Goal: Task Accomplishment & Management: Manage account settings

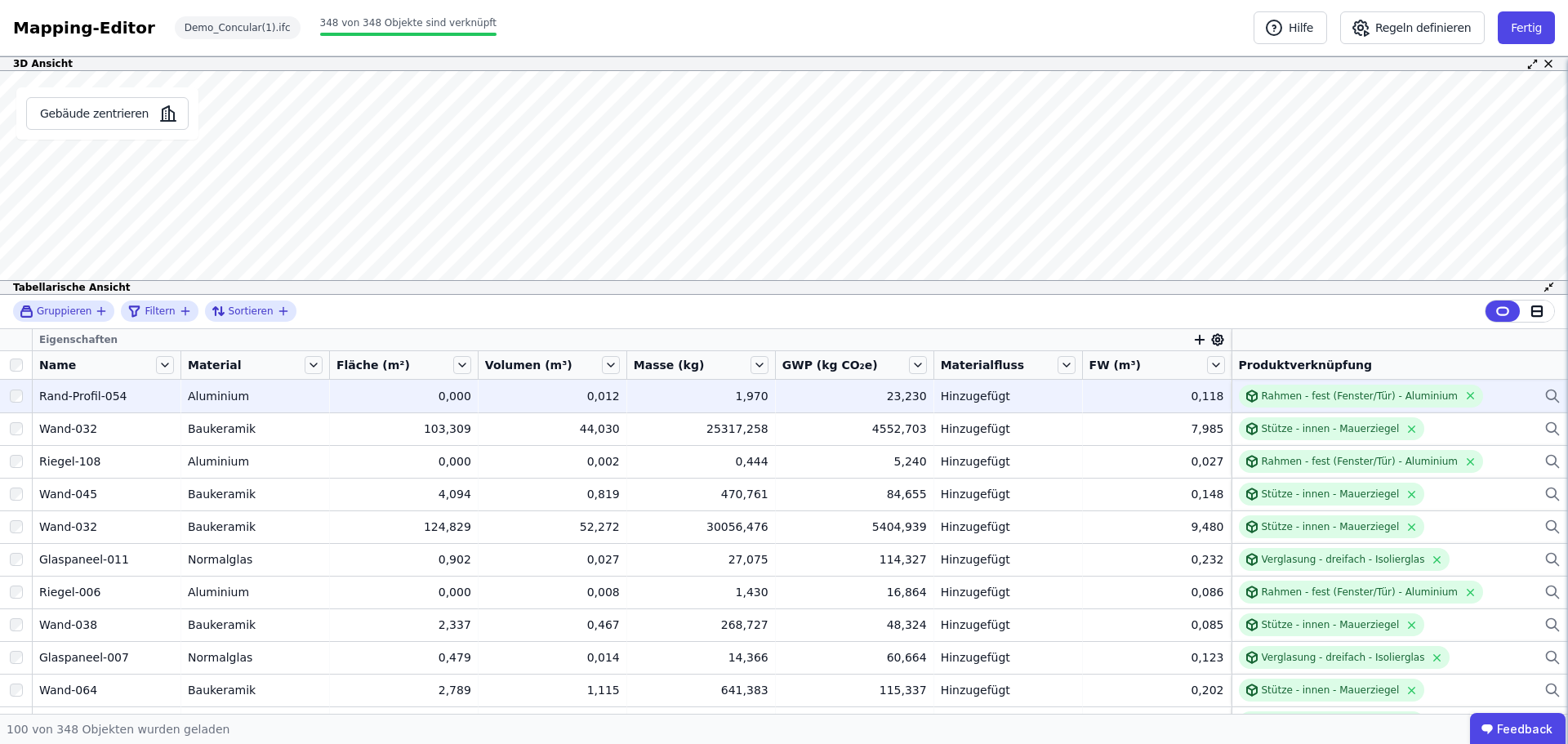
click at [1544, 398] on icon at bounding box center [1552, 396] width 17 height 19
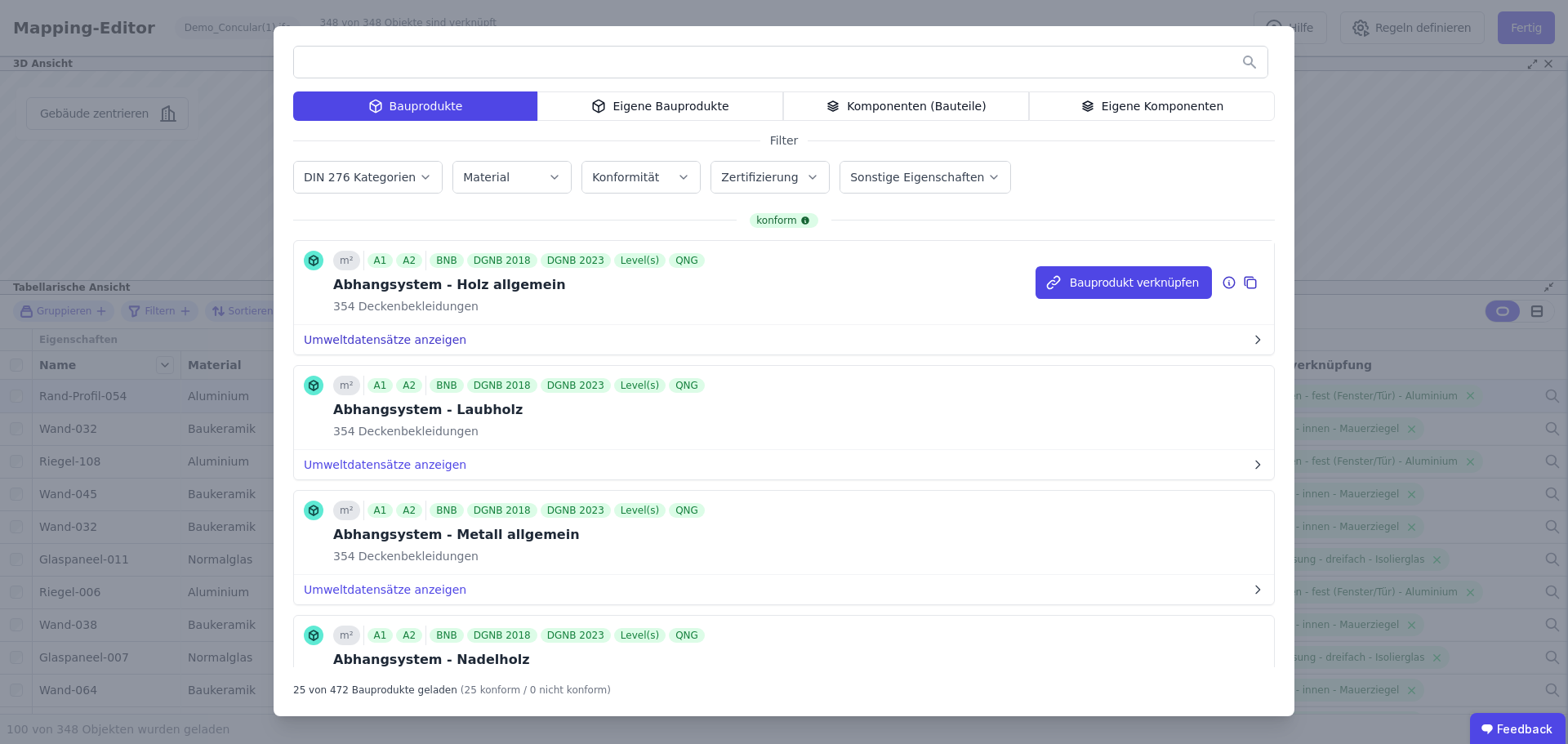
click at [351, 342] on button "Umweltdatensätze anzeigen" at bounding box center [784, 339] width 980 height 29
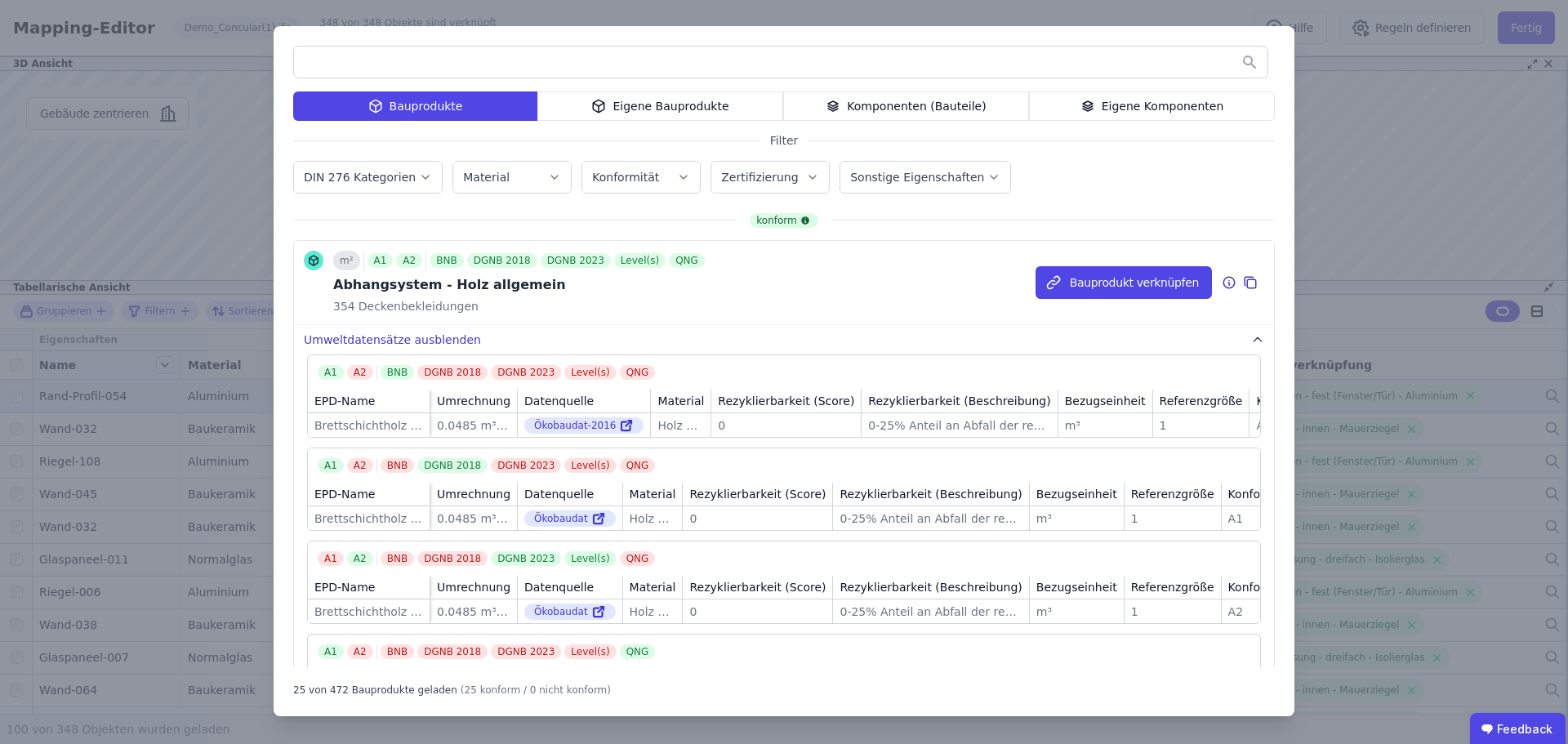
click at [351, 342] on button "Umweltdatensätze ausblenden" at bounding box center [784, 339] width 980 height 29
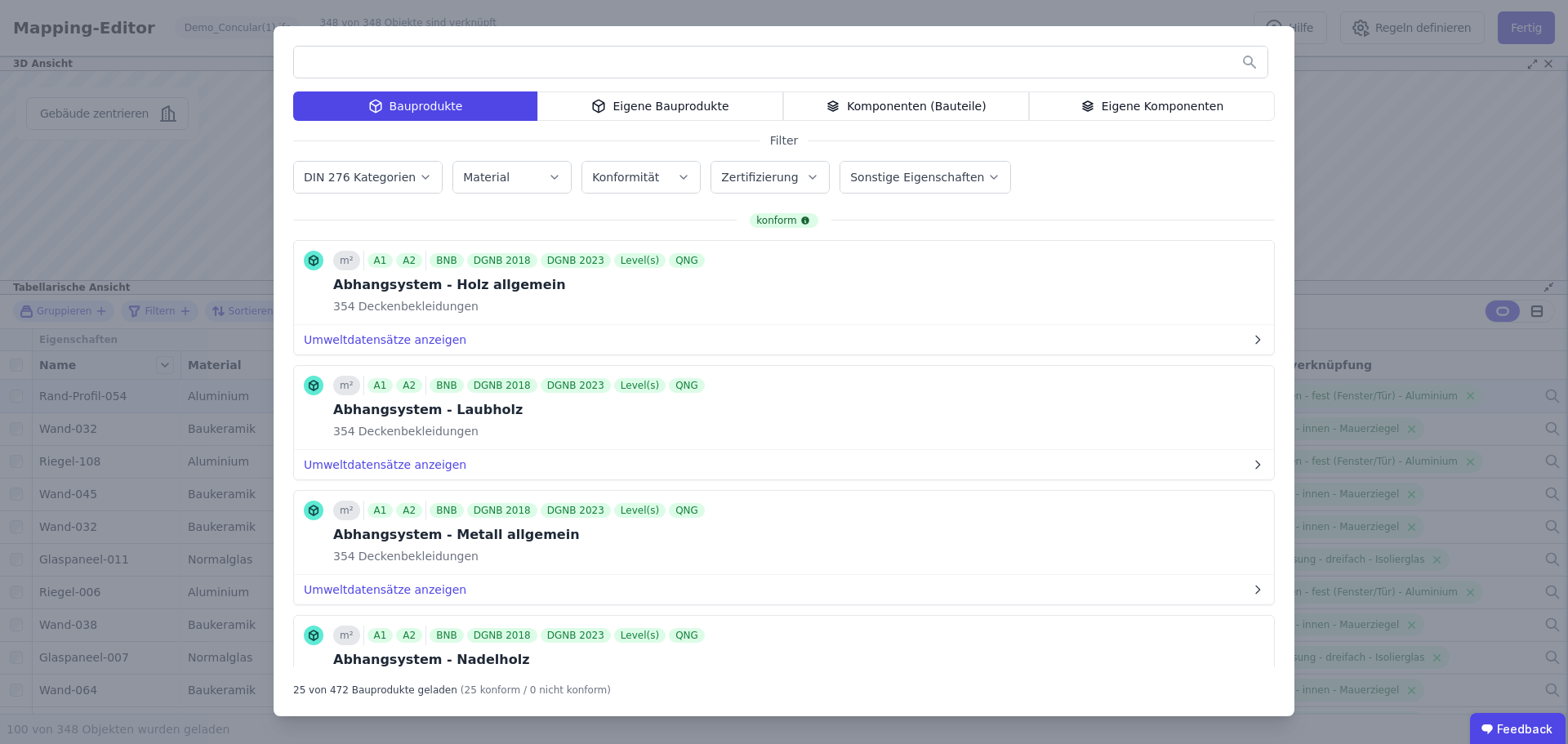
drag, startPoint x: 1169, startPoint y: 11, endPoint x: 1551, endPoint y: 24, distance: 382.2
click at [1168, 11] on div "Bauprodukte Eigene Bauprodukte Komponenten (Bauteile) Eigene Komponenten Filter…" at bounding box center [784, 372] width 1568 height 744
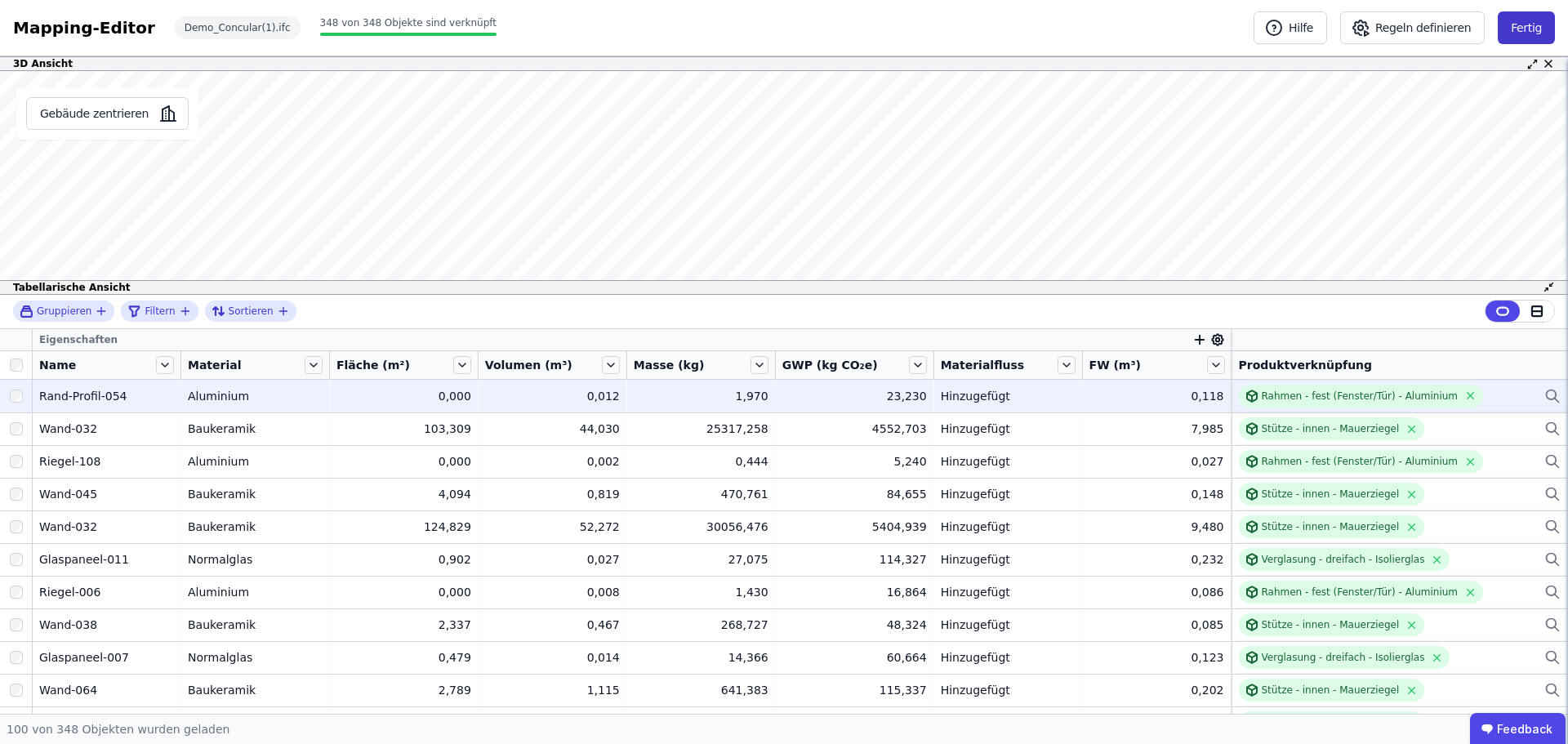
click at [1532, 27] on button "Fertig" at bounding box center [1526, 27] width 57 height 33
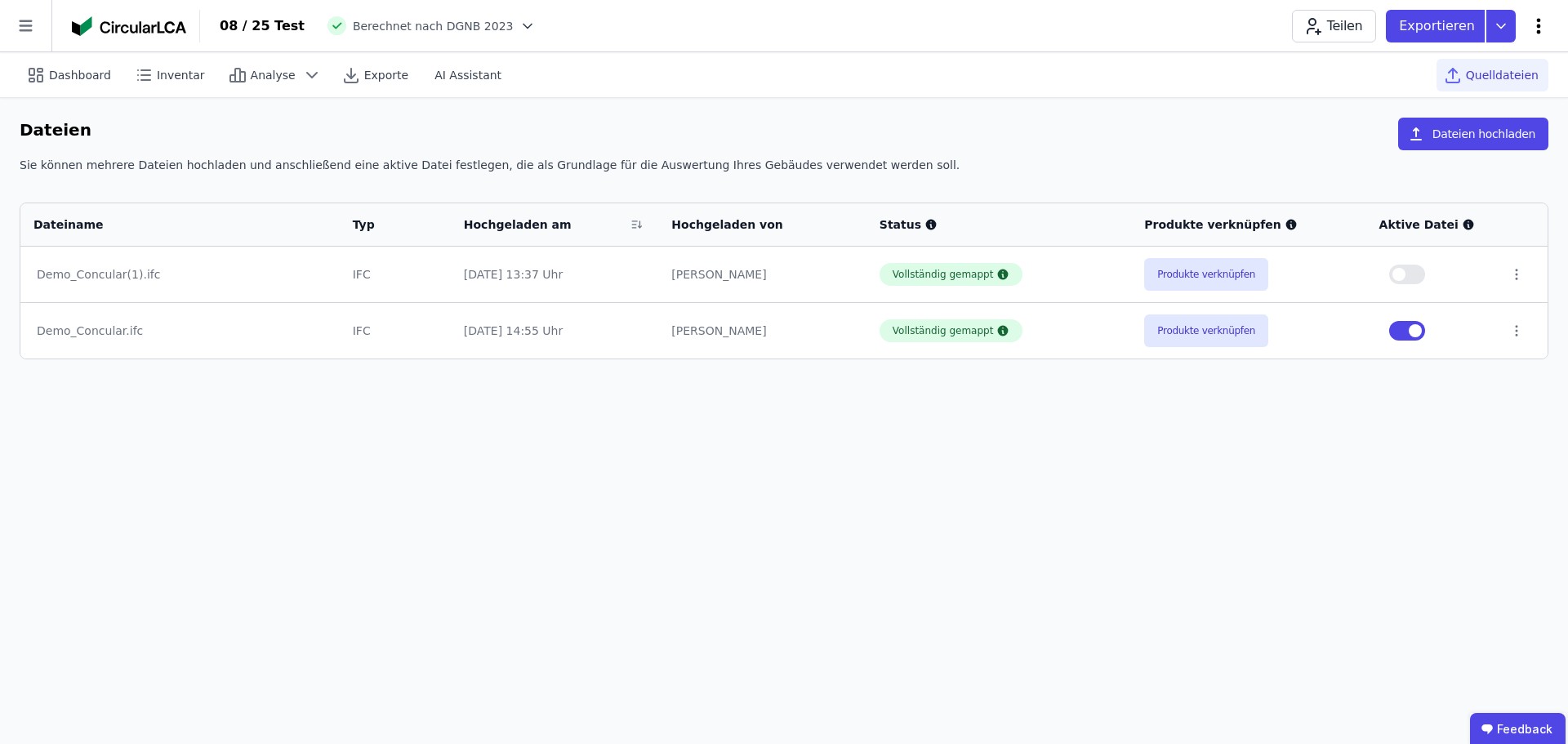
click at [1537, 21] on icon at bounding box center [1538, 26] width 4 height 16
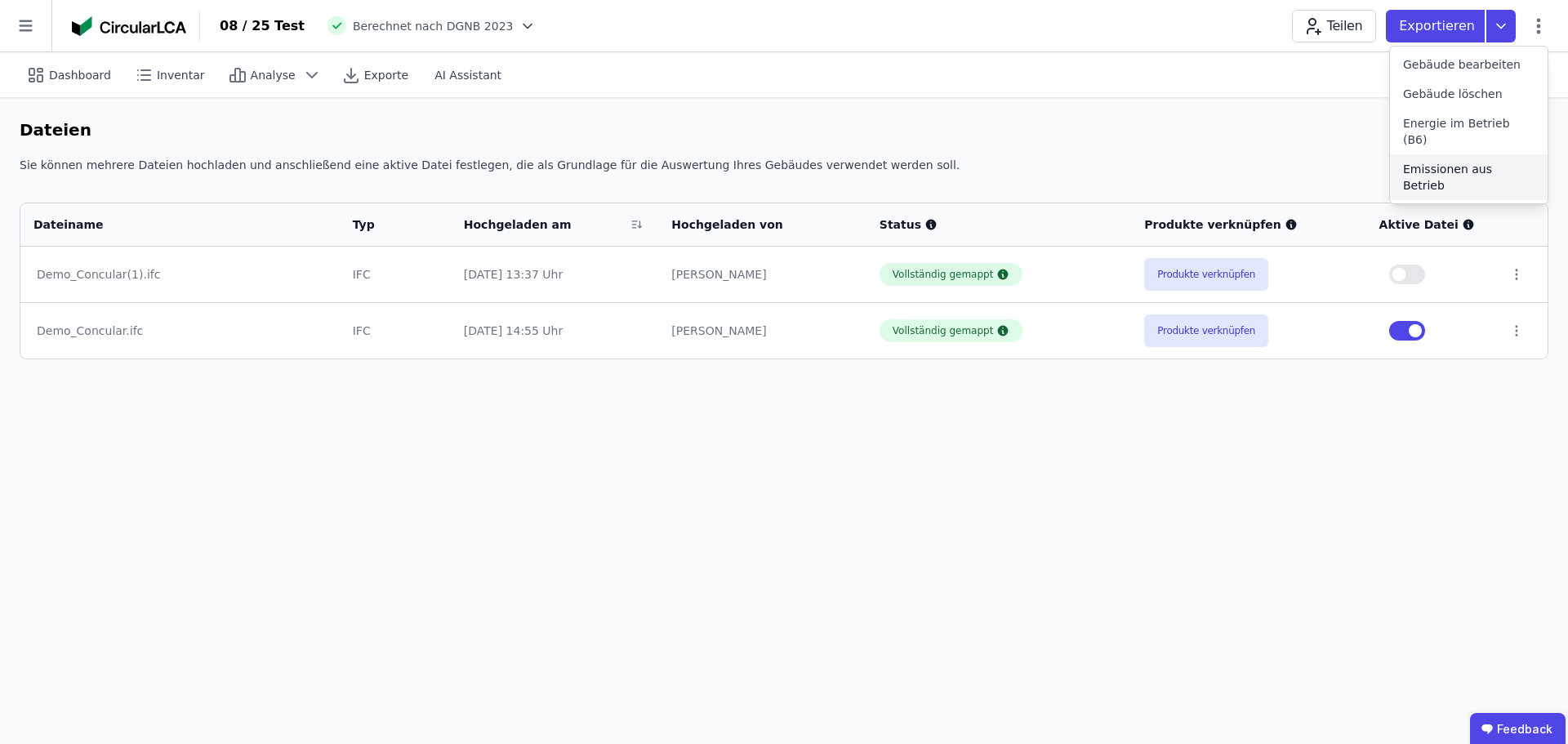
click at [1447, 161] on span "Emissionen aus Betrieb" at bounding box center [1468, 177] width 131 height 33
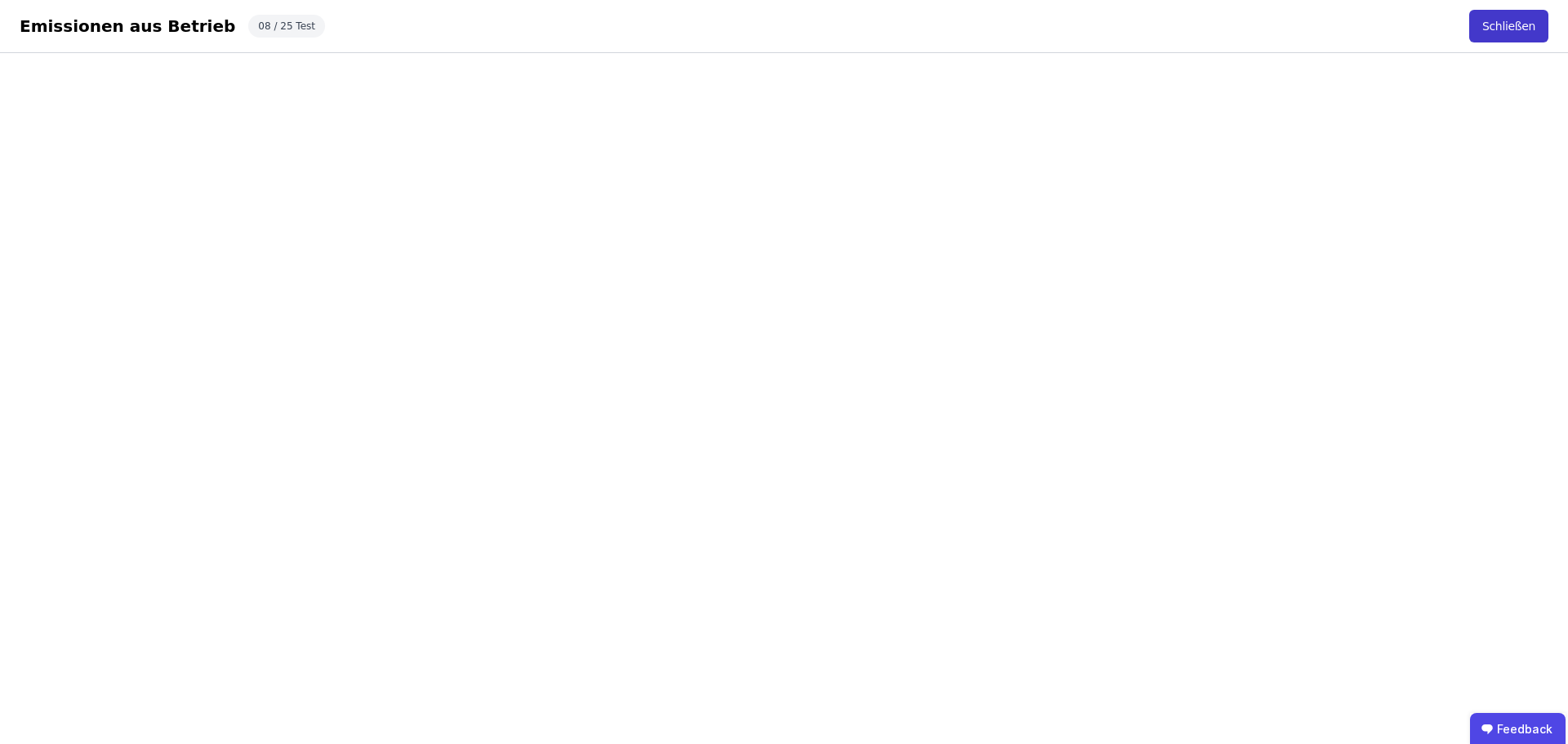
click at [1521, 25] on button "Schließen" at bounding box center [1508, 26] width 79 height 33
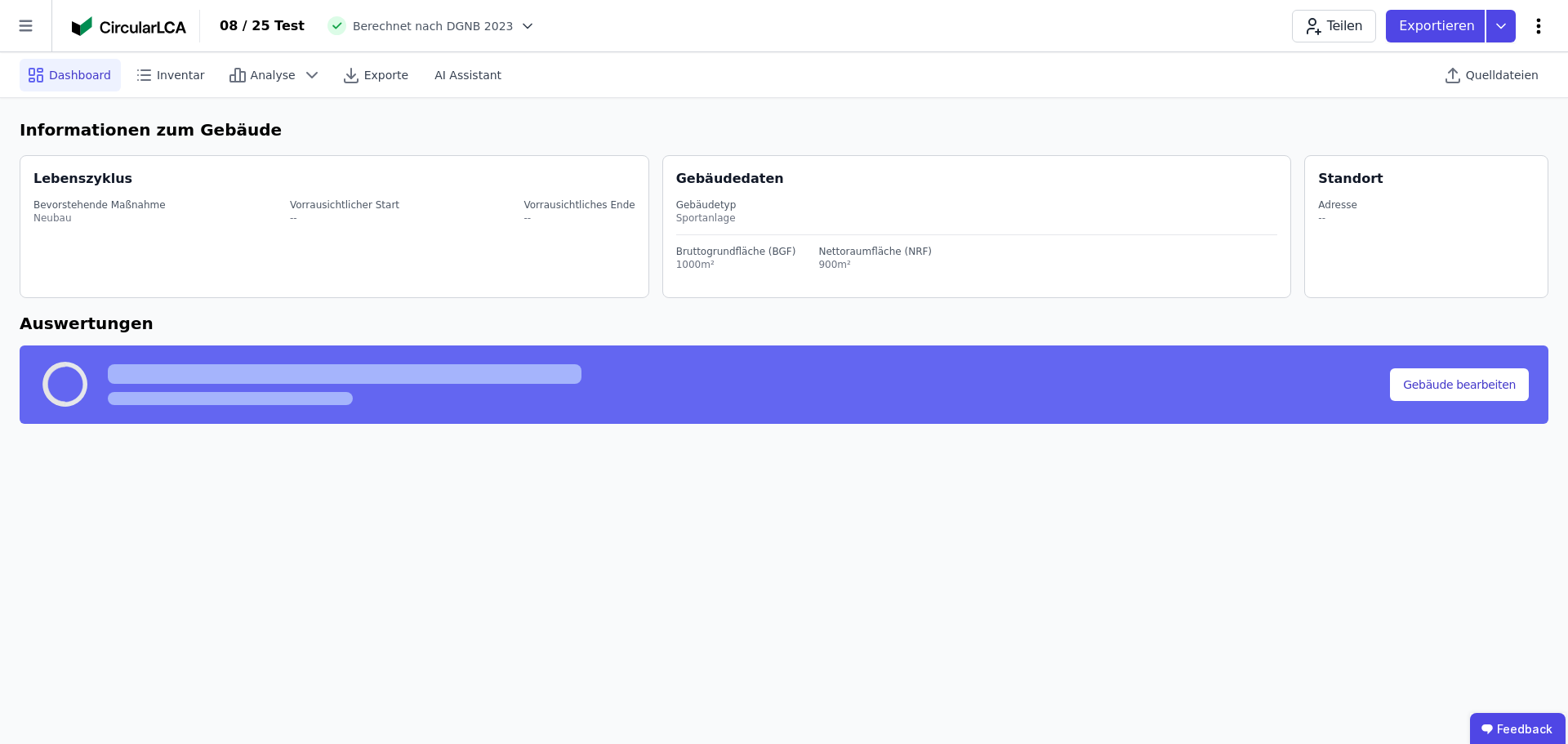
click at [1531, 27] on icon at bounding box center [1538, 26] width 19 height 19
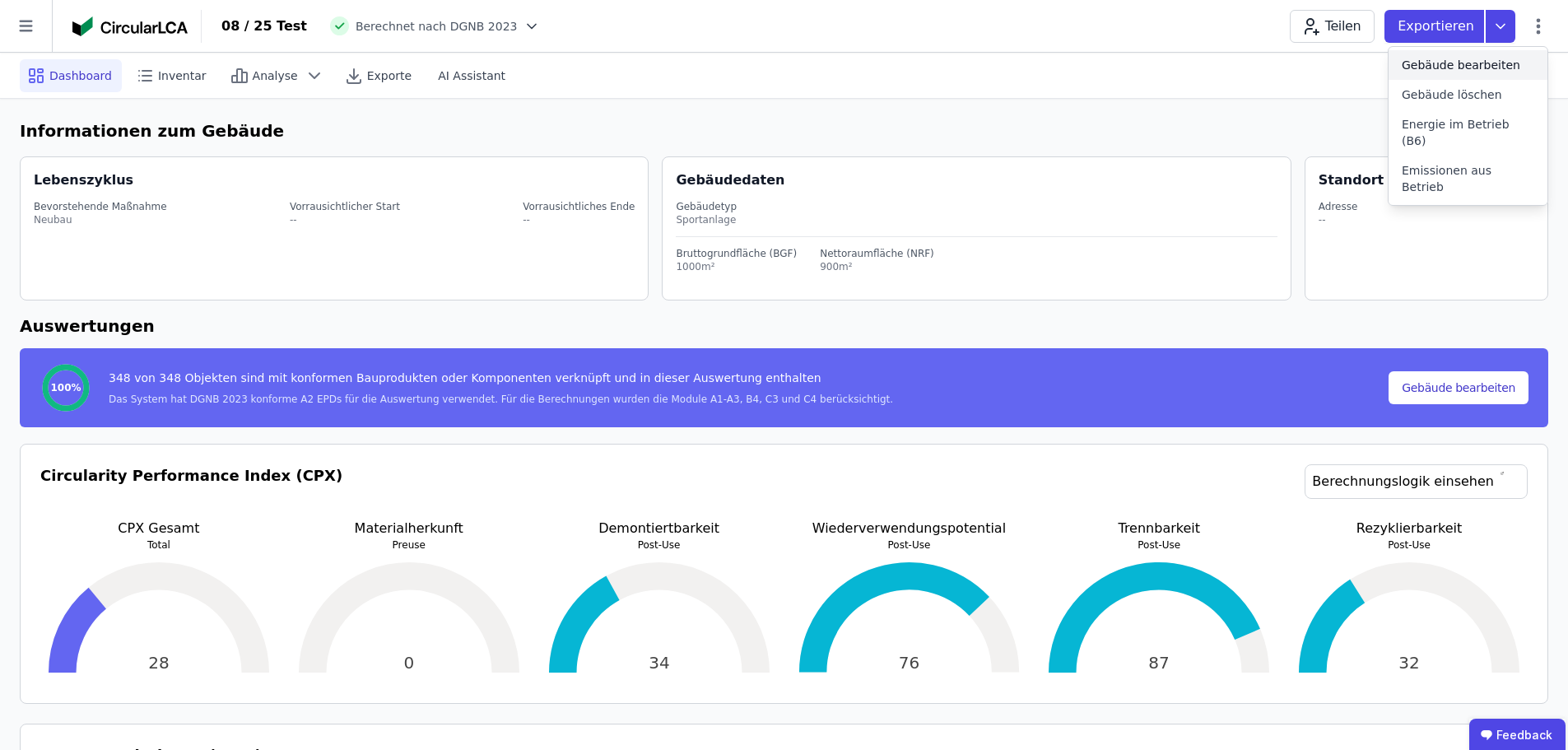
click at [1496, 68] on span "Gebäude bearbeiten" at bounding box center [1461, 65] width 119 height 17
select select "**********"
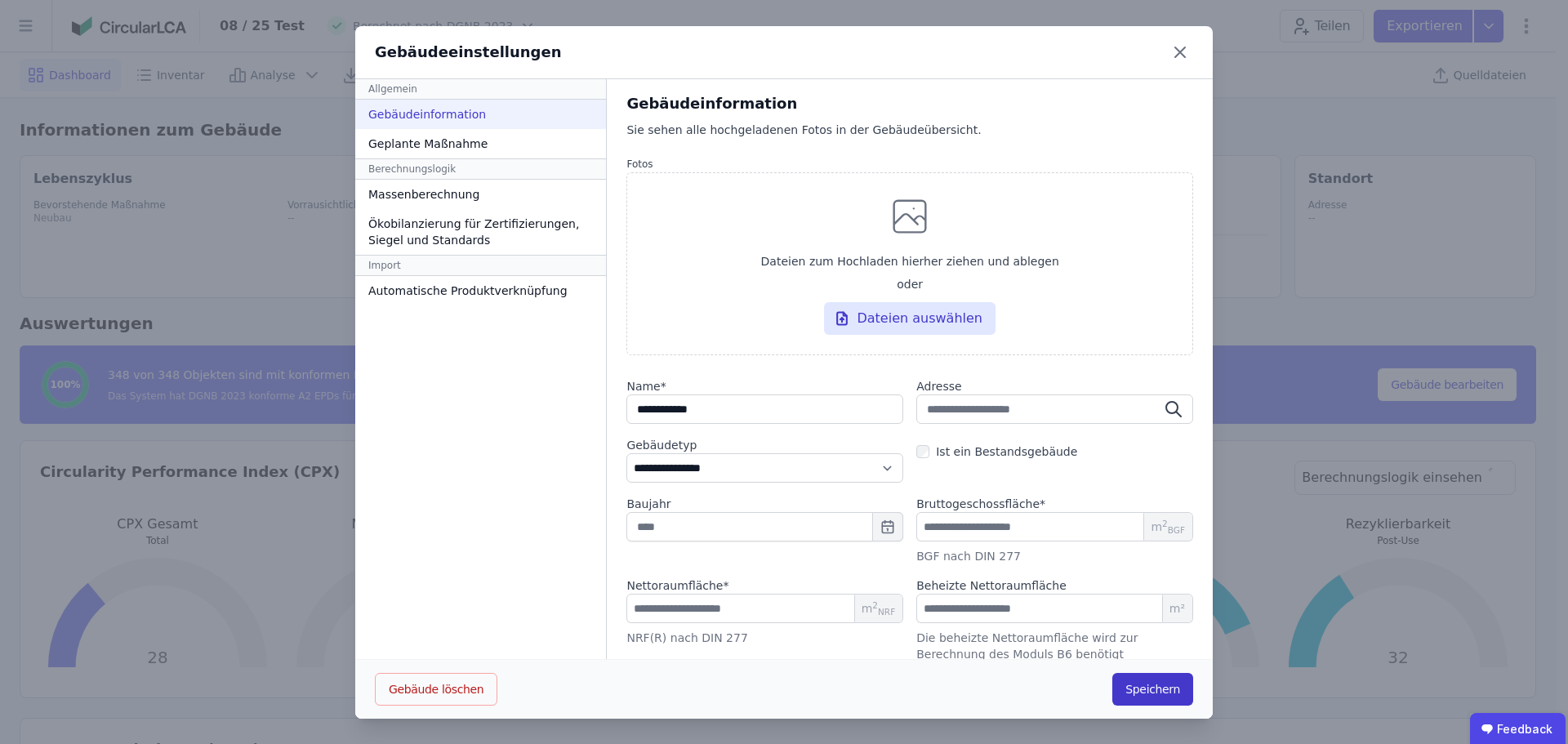
click at [1166, 683] on button "Speichern" at bounding box center [1152, 689] width 81 height 33
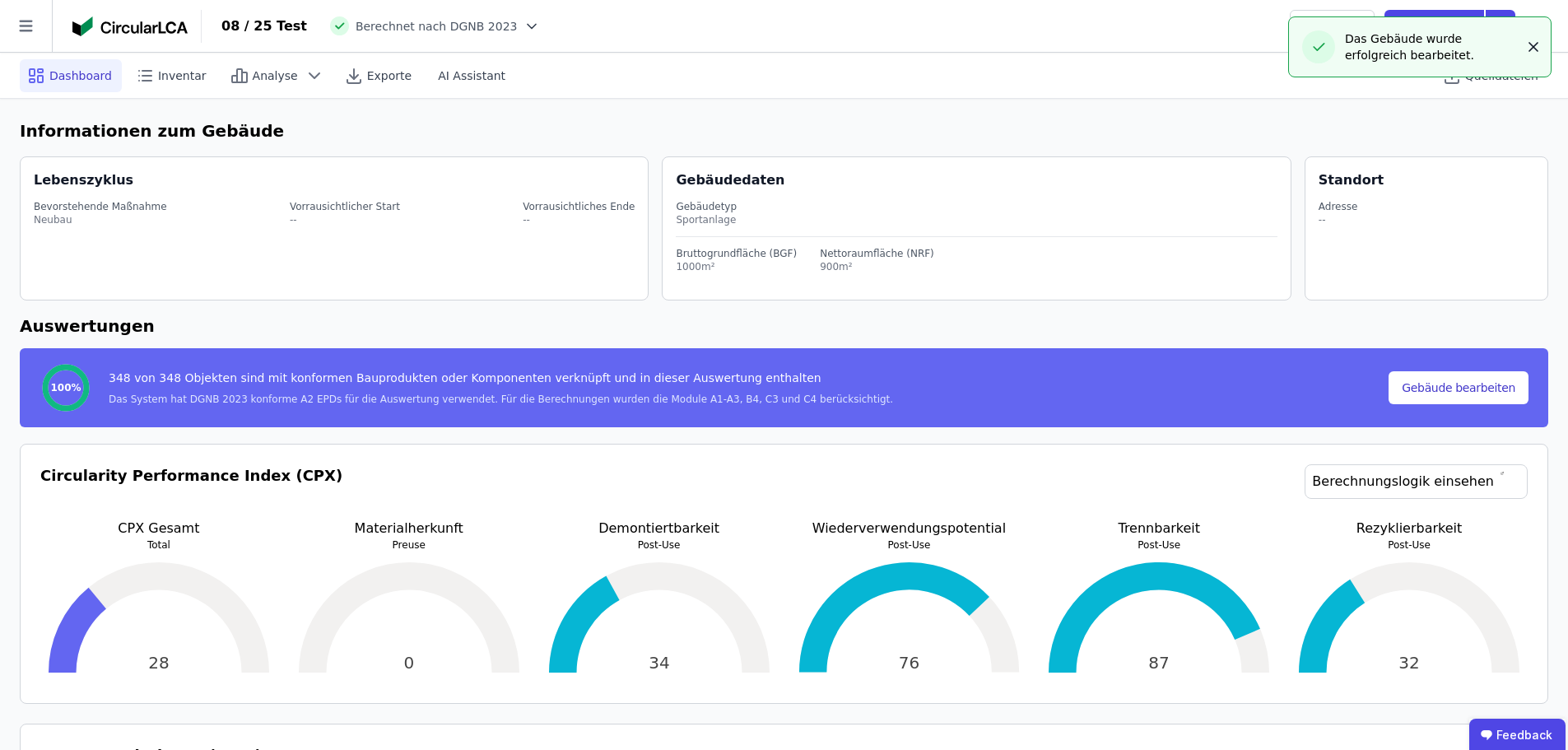
click at [1532, 51] on icon "button" at bounding box center [1533, 47] width 17 height 17
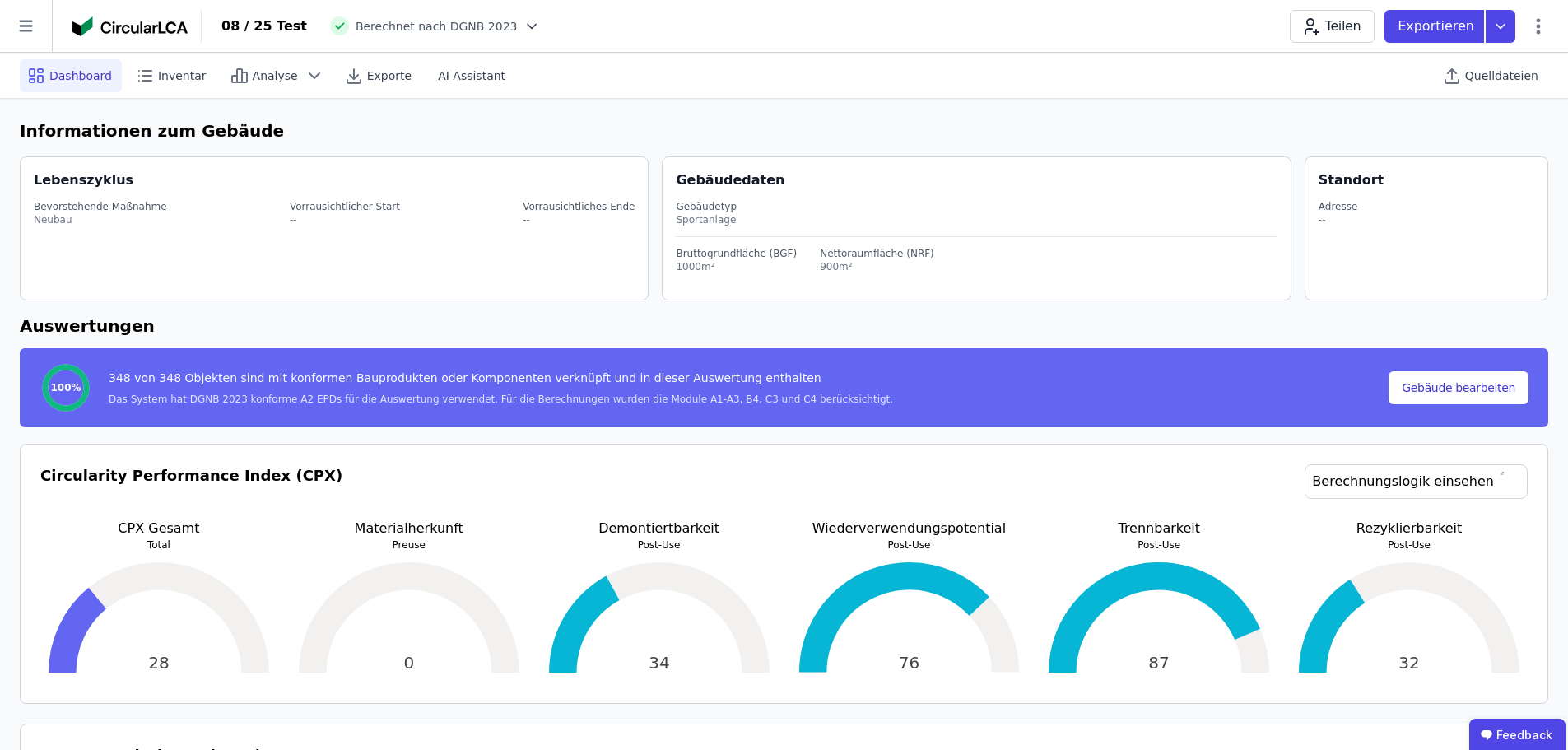
click at [1542, 36] on div "Teilen Exportieren" at bounding box center [1419, 26] width 259 height 33
click at [1534, 28] on icon at bounding box center [1538, 27] width 20 height 20
click at [1341, 72] on div "Dashboard Inventar Analyse Exporte AI Assistant Quelldateien" at bounding box center [784, 74] width 1528 height 45
click at [1541, 23] on icon at bounding box center [1538, 27] width 20 height 20
click at [1479, 165] on div "Emissionen aus Betrieb" at bounding box center [1467, 178] width 159 height 46
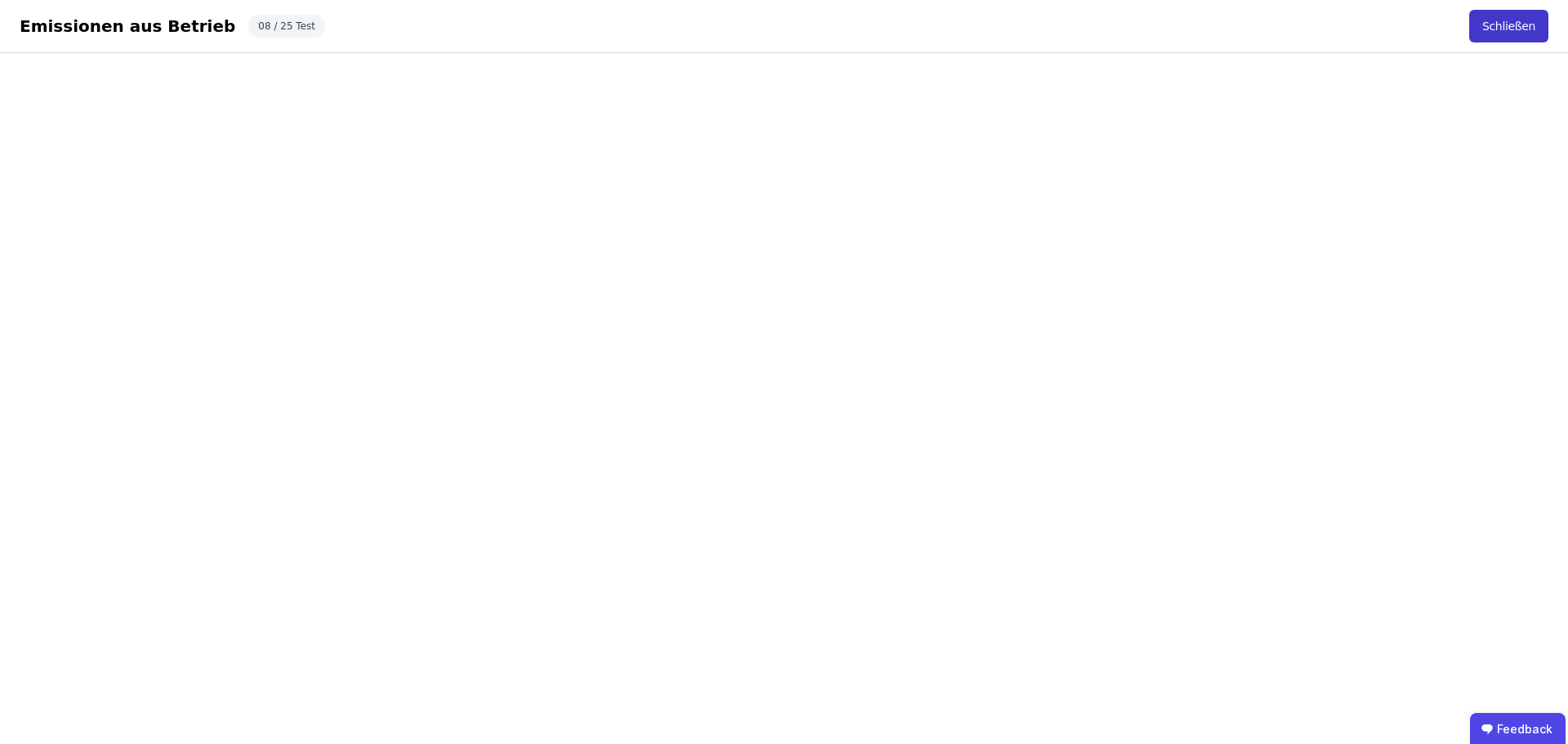
click at [1499, 28] on button "Schließen" at bounding box center [1508, 26] width 79 height 33
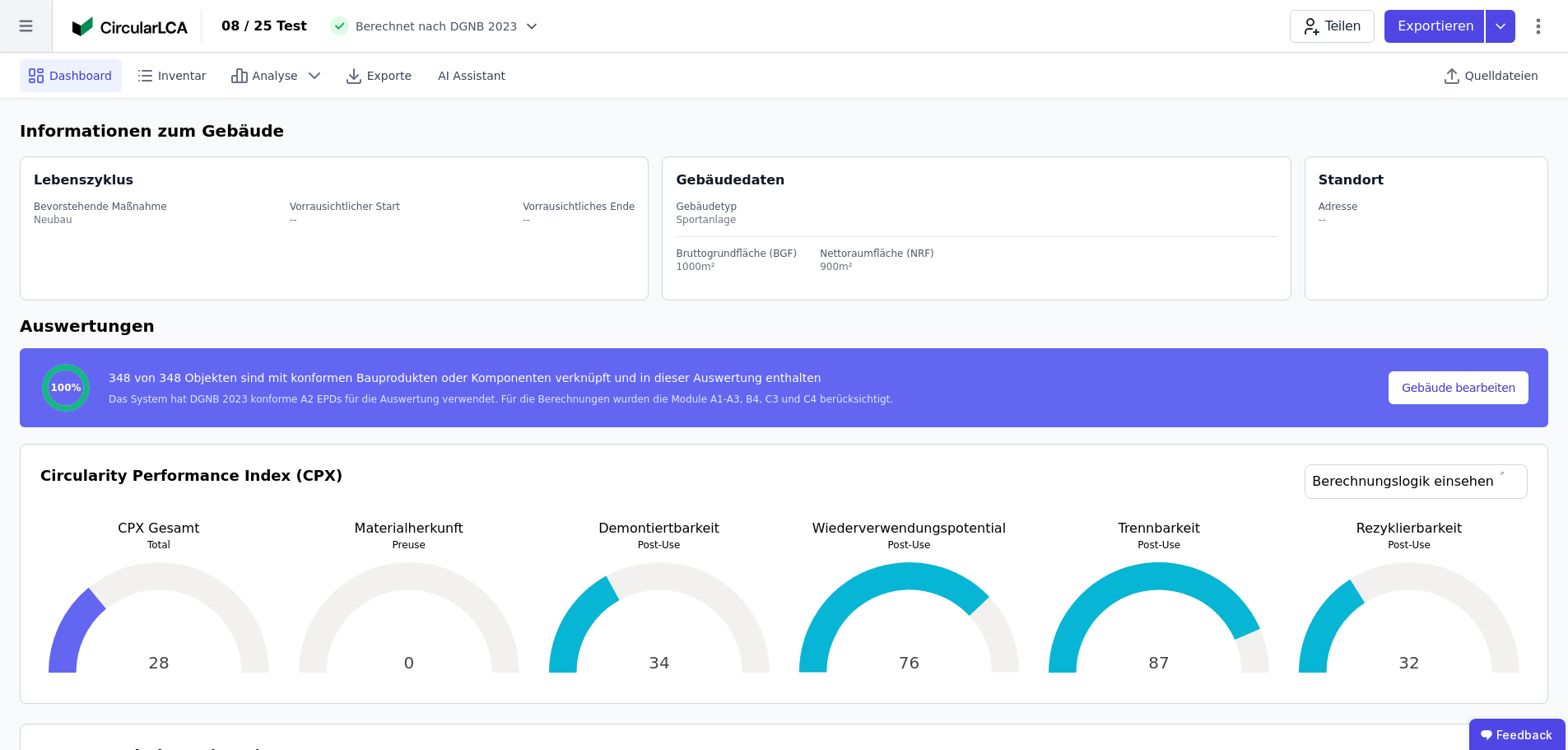
click at [35, 27] on icon at bounding box center [26, 26] width 51 height 51
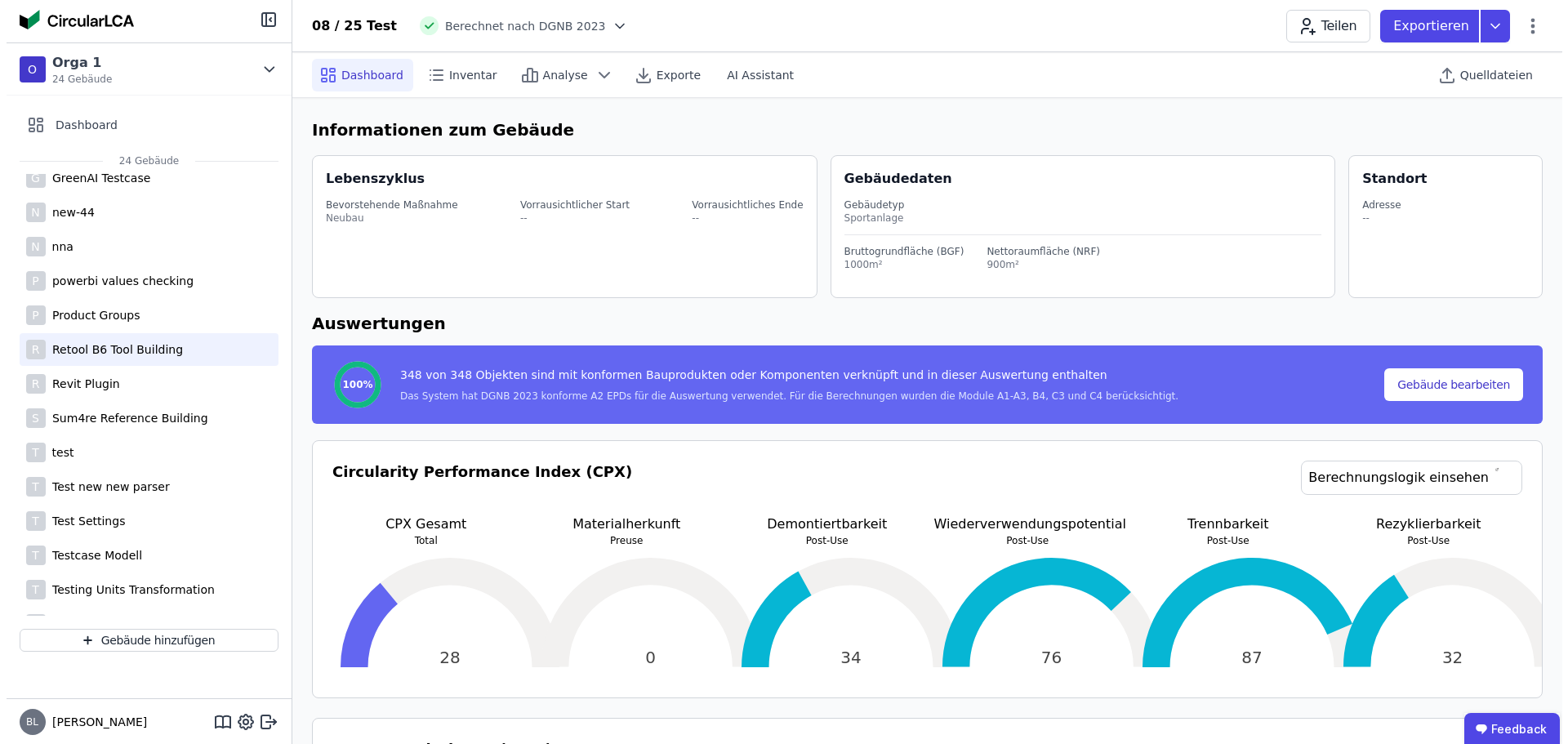
scroll to position [326, 0]
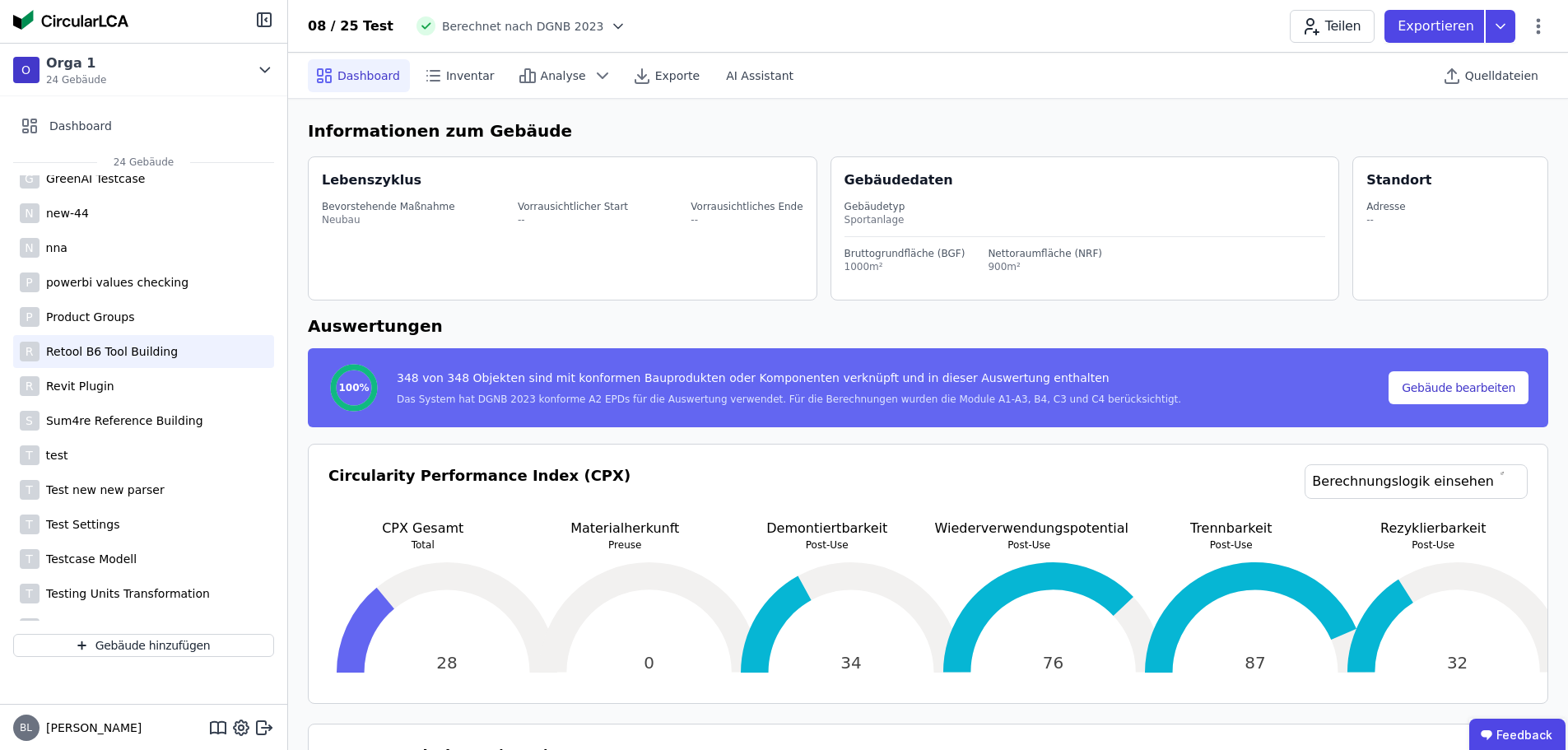
click at [167, 353] on div "Retool B6 Tool Building" at bounding box center [109, 351] width 138 height 17
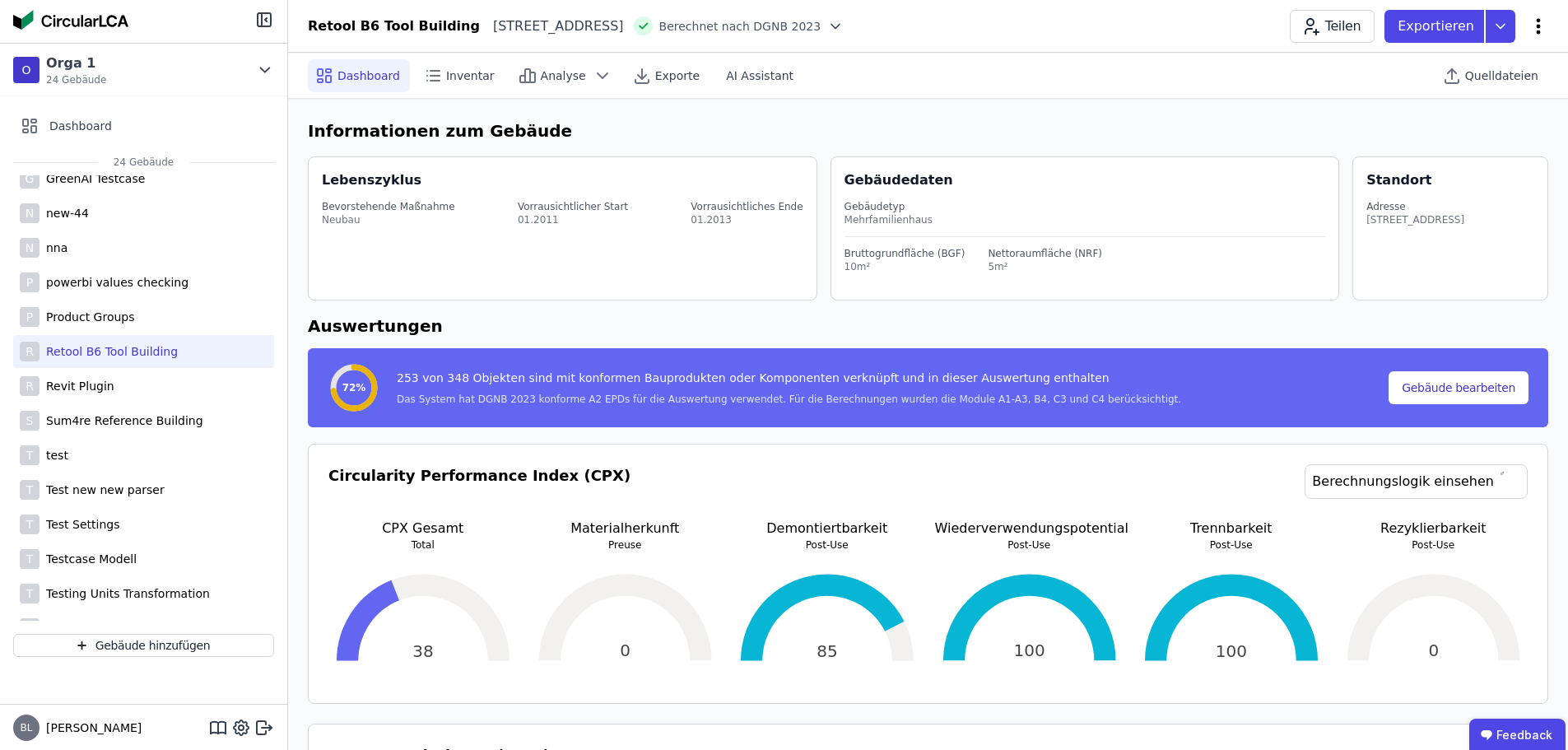
click at [1537, 28] on icon at bounding box center [1538, 27] width 20 height 20
click at [1463, 66] on span "Gebäude bearbeiten" at bounding box center [1461, 65] width 119 height 17
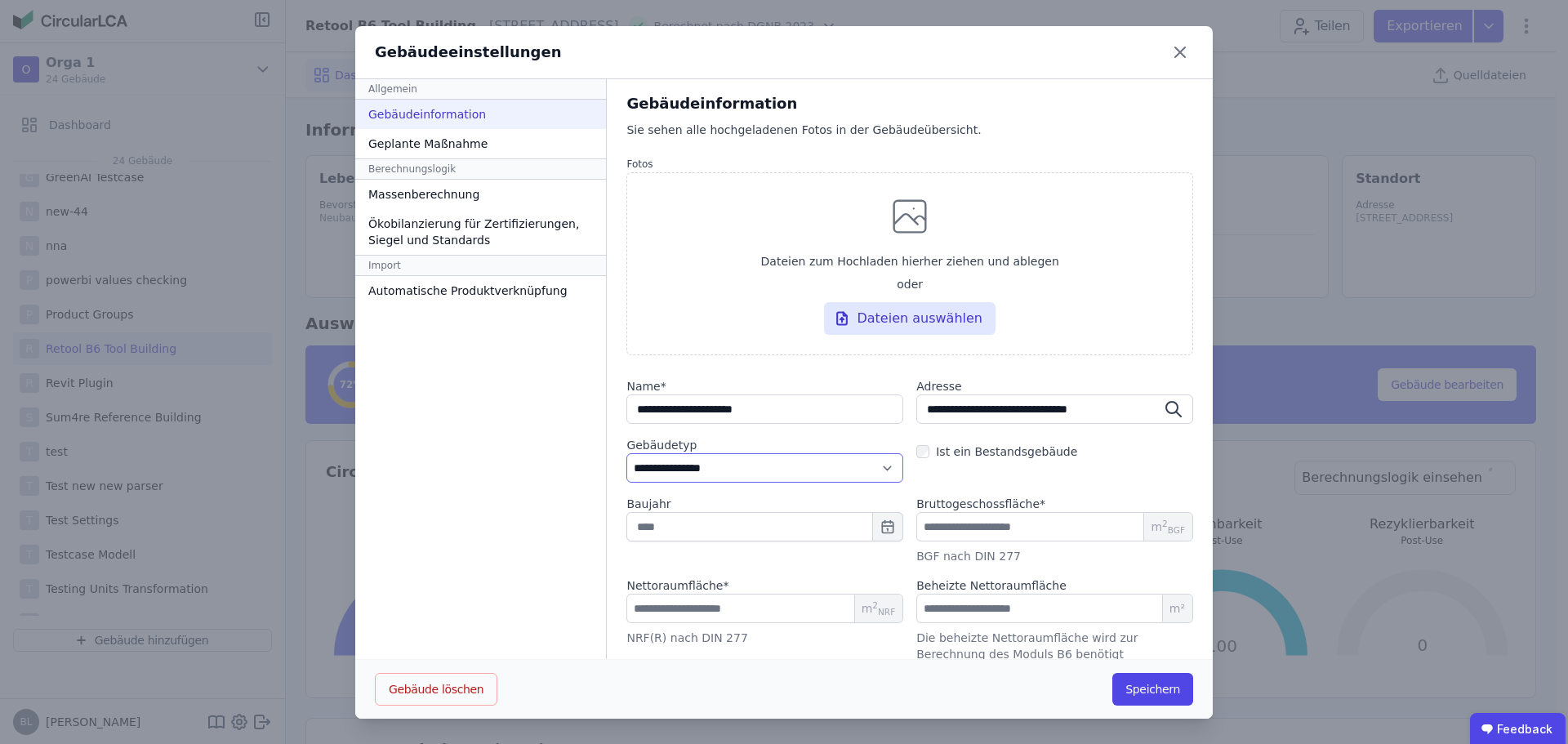
click at [763, 474] on select "**********" at bounding box center [764, 467] width 277 height 29
select select "**********"
click at [626, 453] on select "**********" at bounding box center [764, 467] width 277 height 29
click at [1138, 683] on button "Speichern" at bounding box center [1152, 689] width 81 height 33
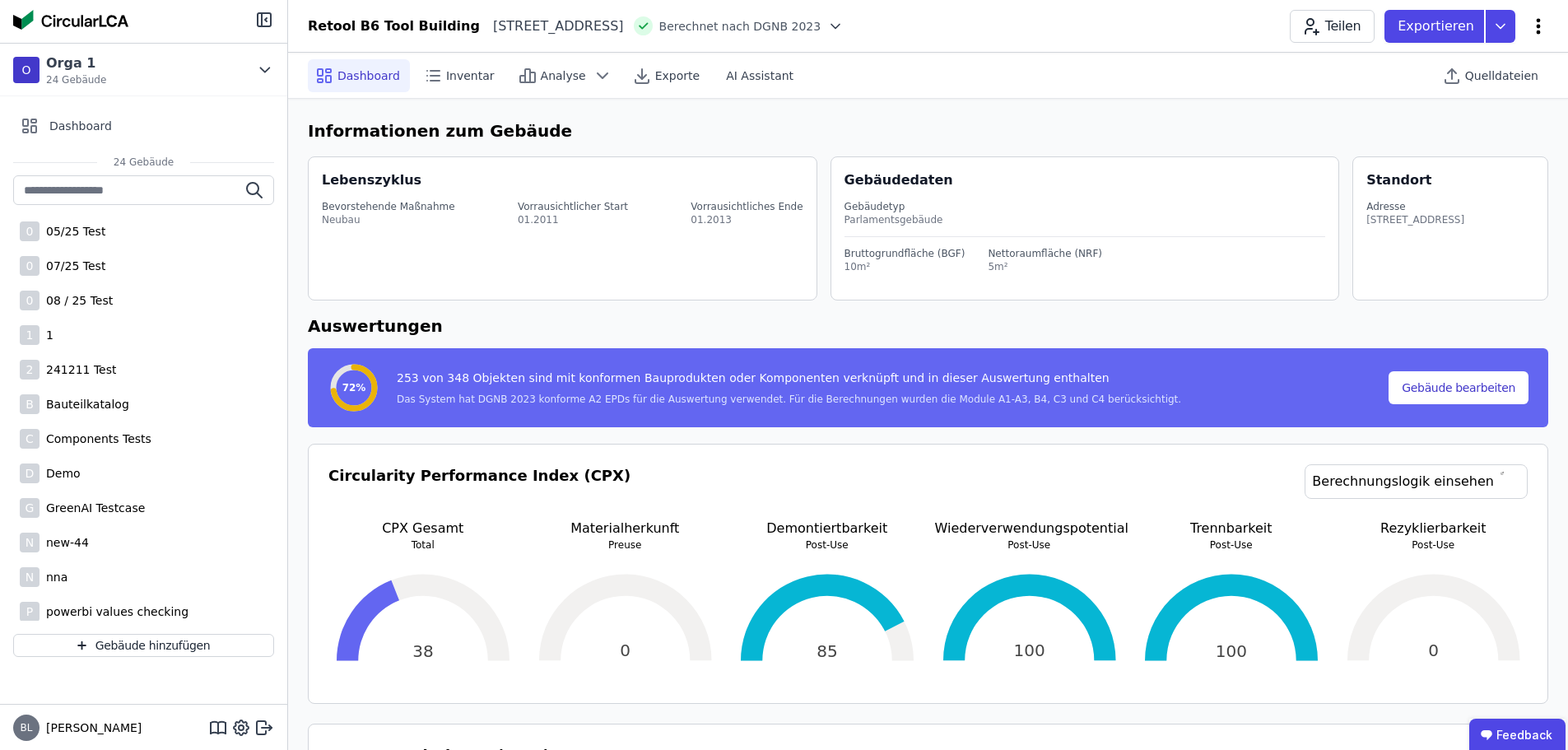
click at [1535, 30] on icon at bounding box center [1538, 27] width 20 height 20
click at [1477, 162] on span "Emissionen aus Betrieb" at bounding box center [1467, 178] width 132 height 33
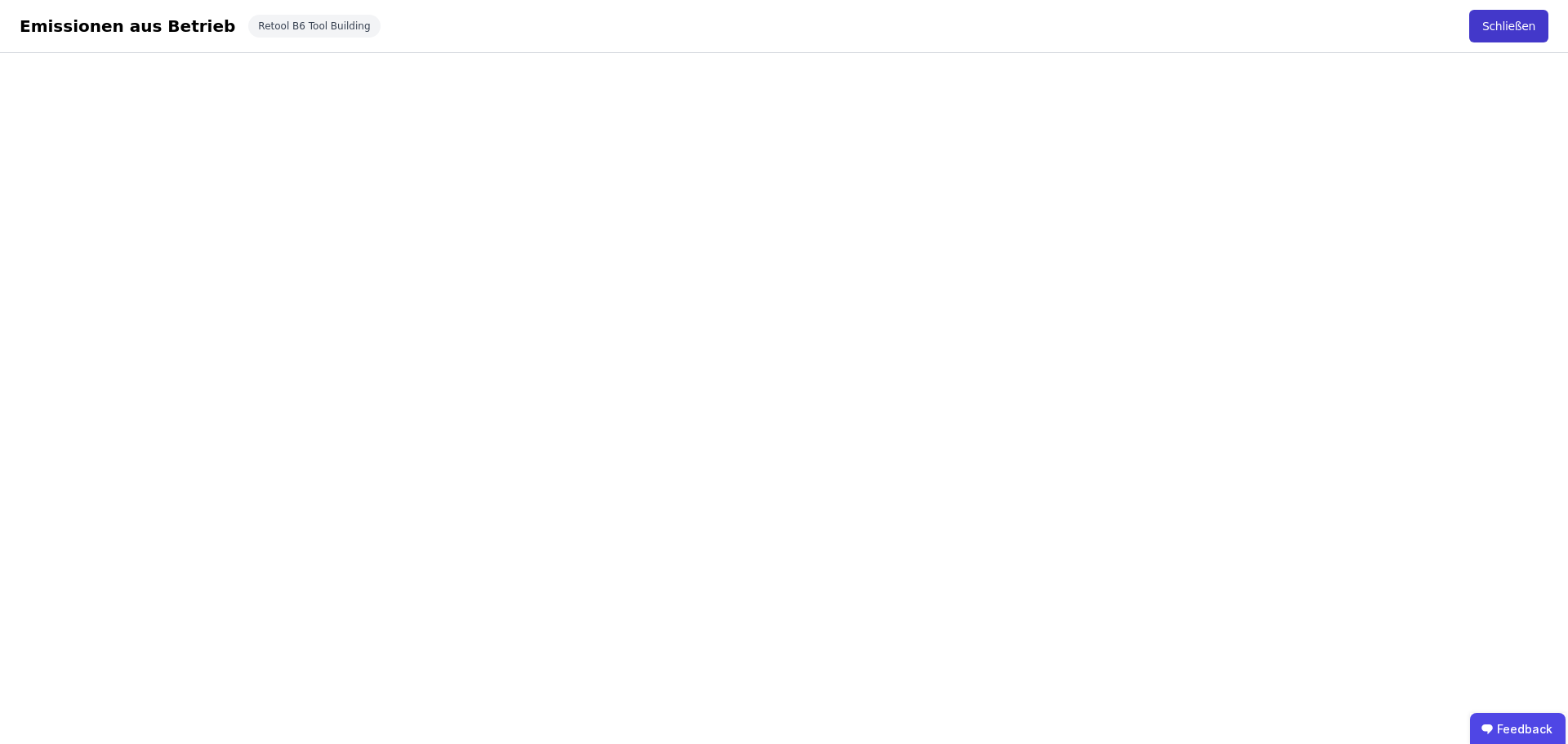
click at [1519, 18] on button "Schließen" at bounding box center [1508, 26] width 79 height 33
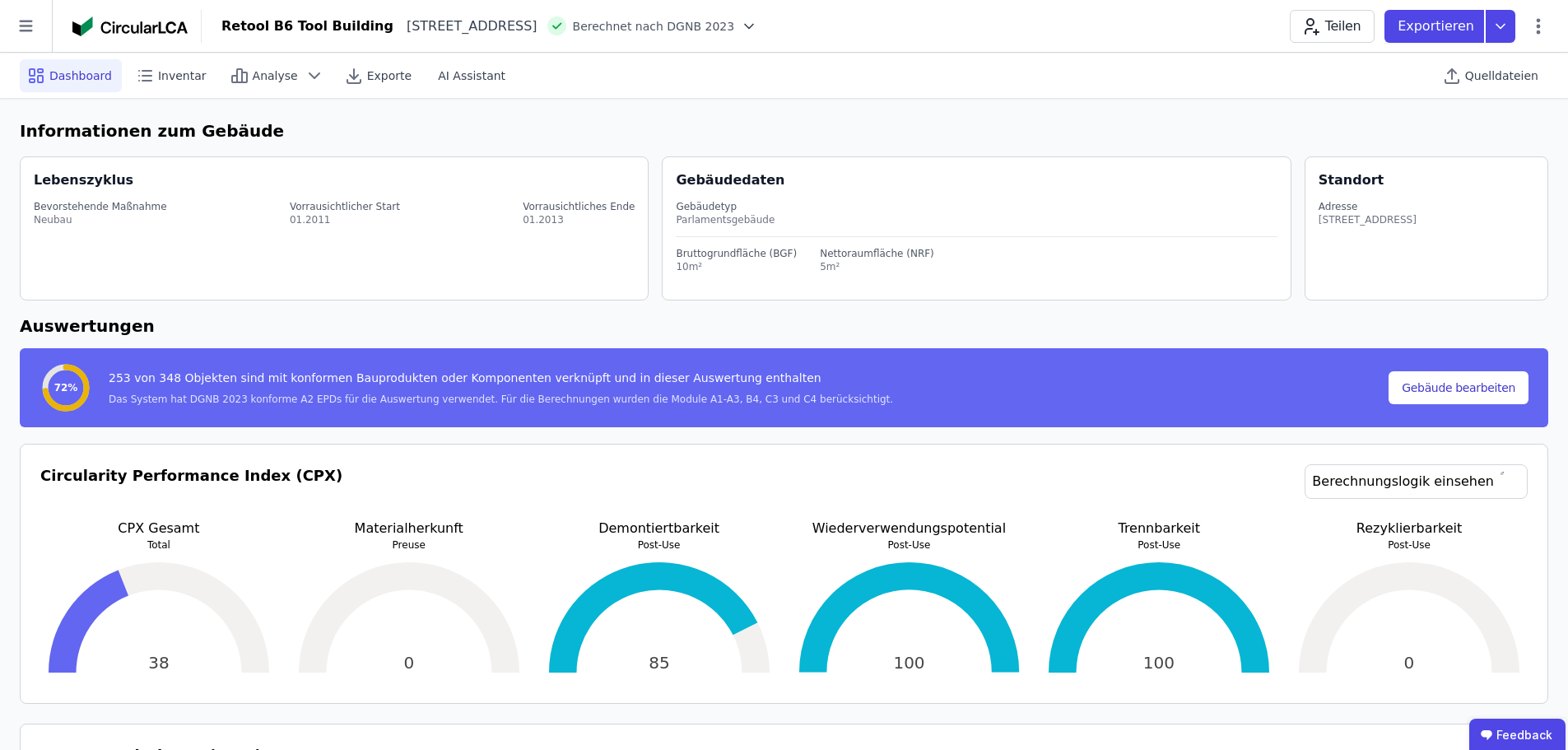
click at [1558, 17] on div "Retool B6 Tool Building Rollbergstraße 28A 12053 Berlin DE Berechnet nach DGNB …" at bounding box center [884, 26] width 1366 height 33
click at [1539, 26] on icon at bounding box center [1538, 26] width 4 height 16
click at [1493, 59] on span "Gebäude bearbeiten" at bounding box center [1461, 65] width 119 height 17
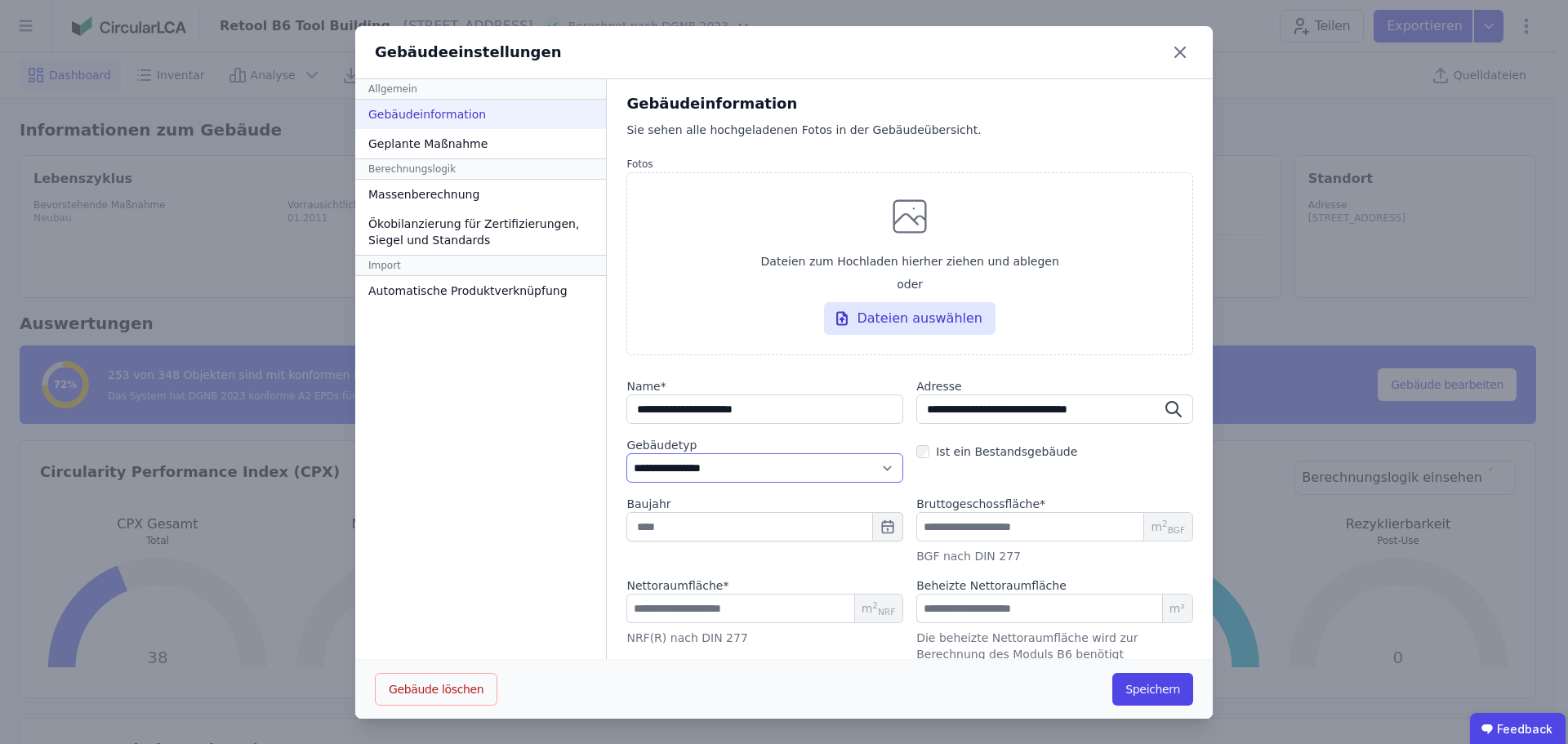
click at [792, 462] on select "**********" at bounding box center [764, 467] width 277 height 29
select select "**********"
click at [626, 453] on select "**********" at bounding box center [764, 467] width 277 height 29
click at [1154, 686] on button "Speichern" at bounding box center [1152, 689] width 81 height 33
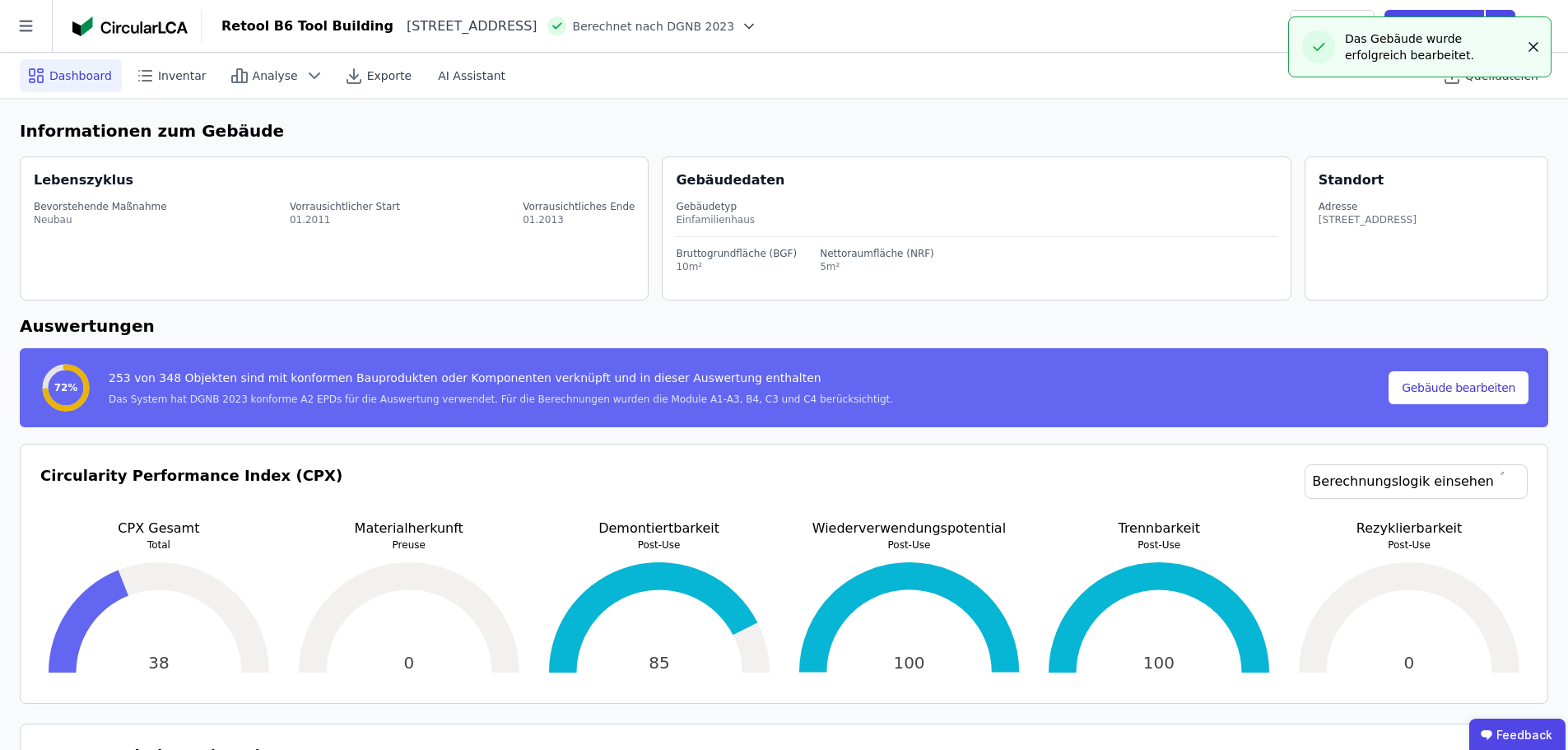
click at [1526, 45] on icon "button" at bounding box center [1533, 47] width 17 height 17
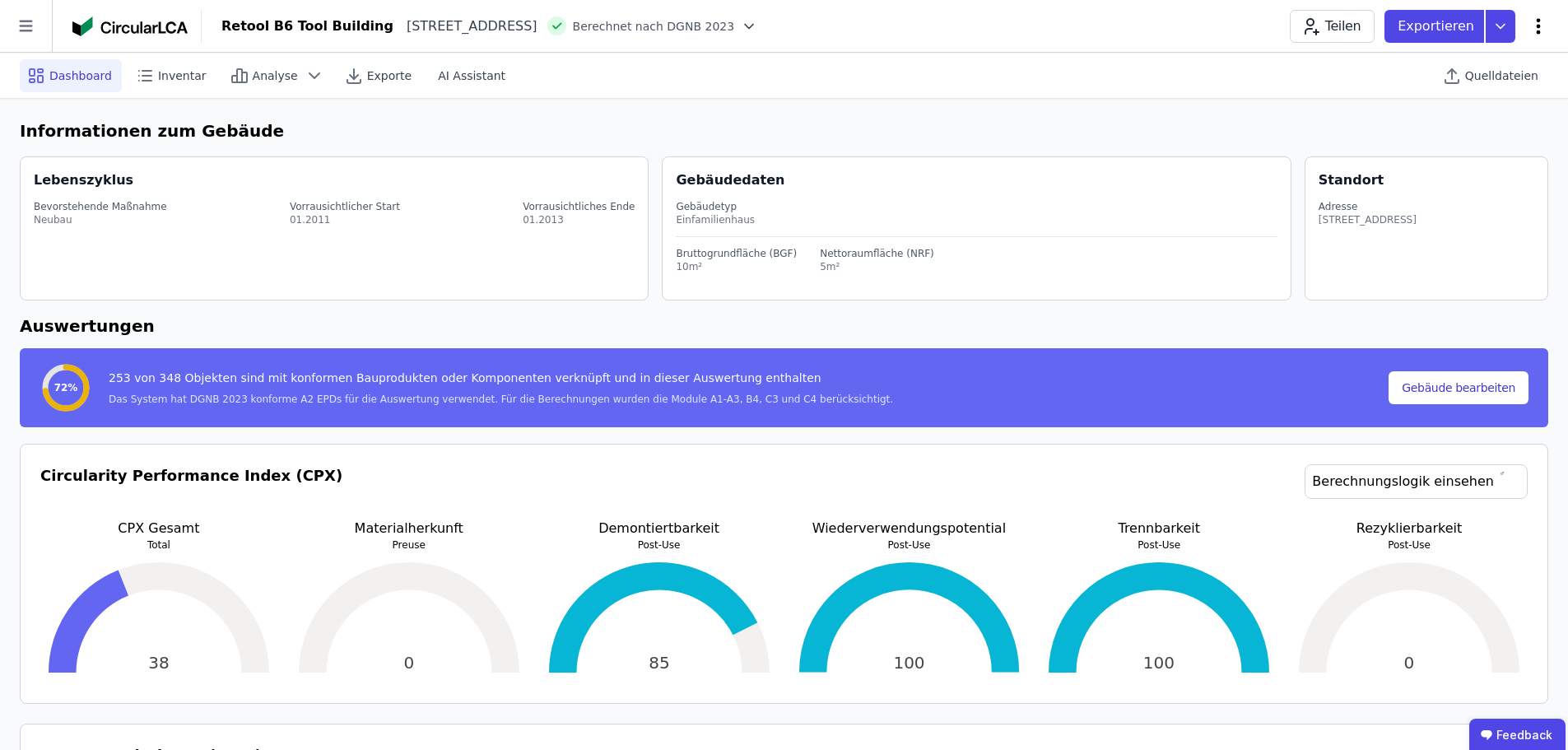
click at [1542, 27] on icon at bounding box center [1538, 27] width 20 height 20
click at [1471, 162] on span "Emissionen aus Betrieb" at bounding box center [1467, 178] width 132 height 33
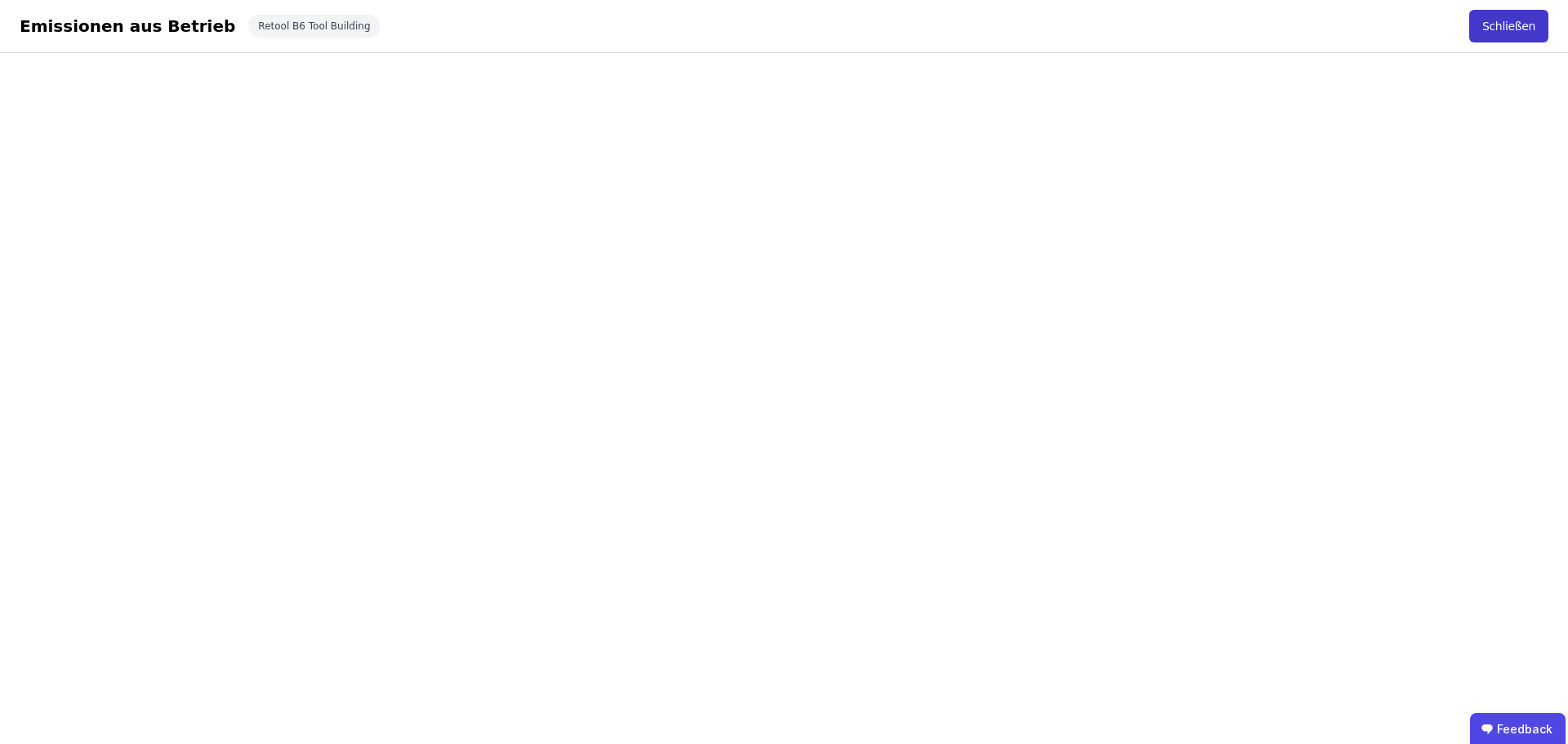
click at [1506, 29] on button "Schließen" at bounding box center [1508, 26] width 79 height 33
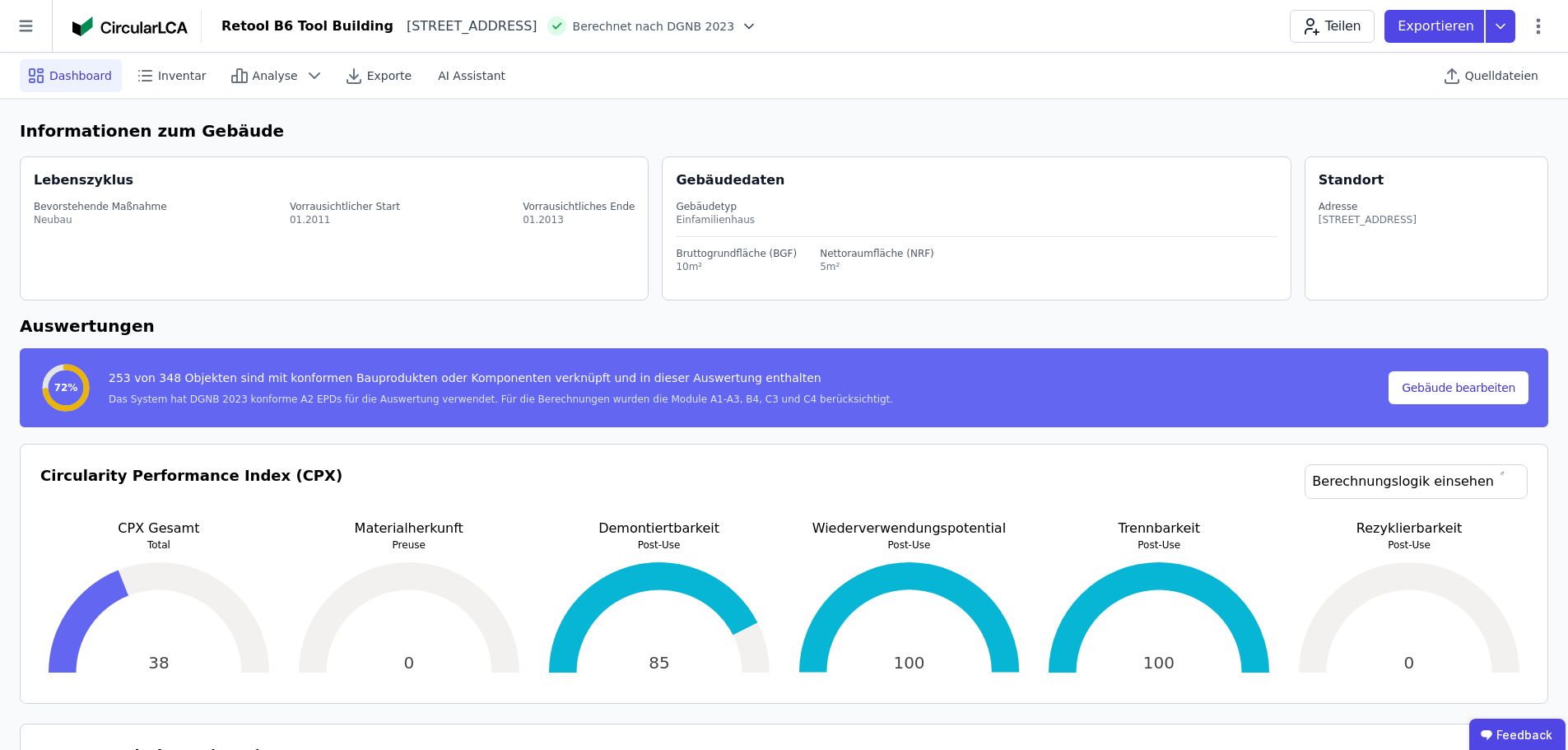
click at [1058, 30] on div "Retool B6 Tool Building Rollbergstraße 28A 12053 Berlin DE Berechnet nach DGNB …" at bounding box center [884, 26] width 1366 height 33
click at [710, 122] on h6 "Informationen zum Gebäude" at bounding box center [784, 131] width 1528 height 25
